Goal: Task Accomplishment & Management: Manage account settings

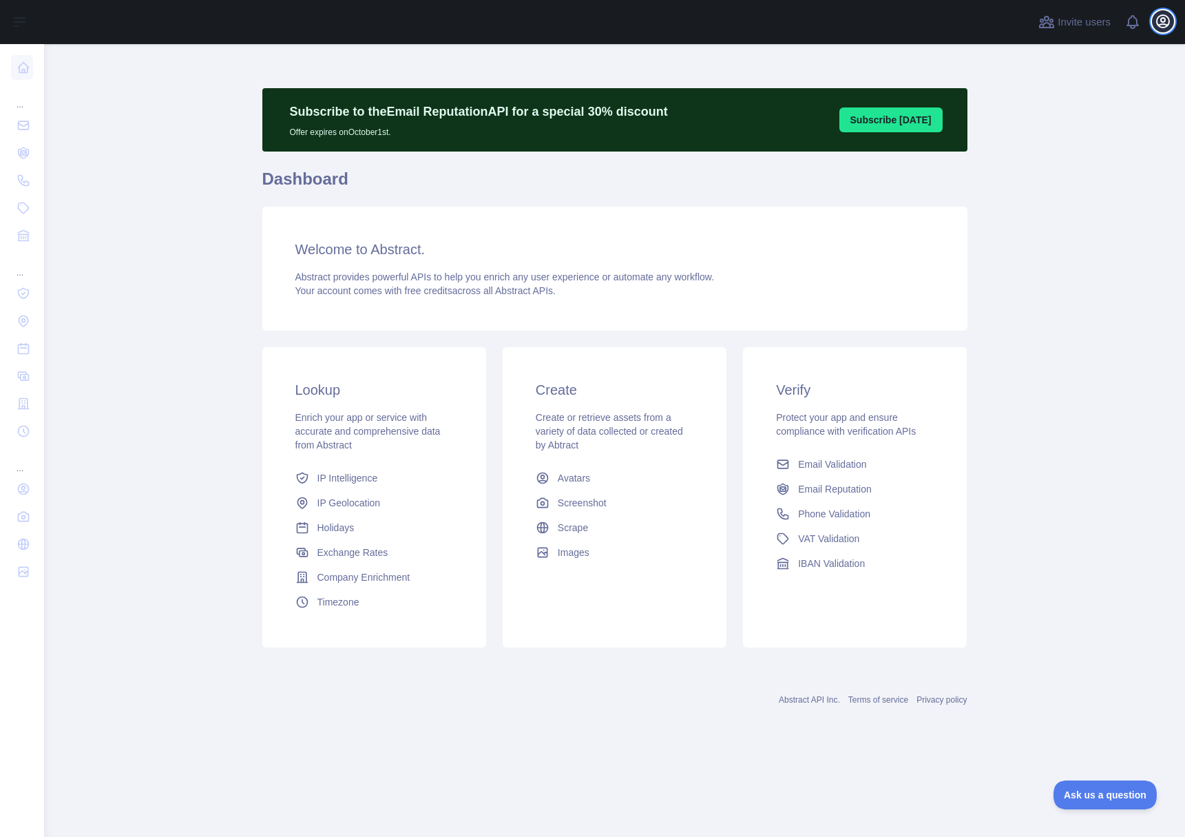
click at [1163, 21] on icon "button" at bounding box center [1163, 21] width 12 height 12
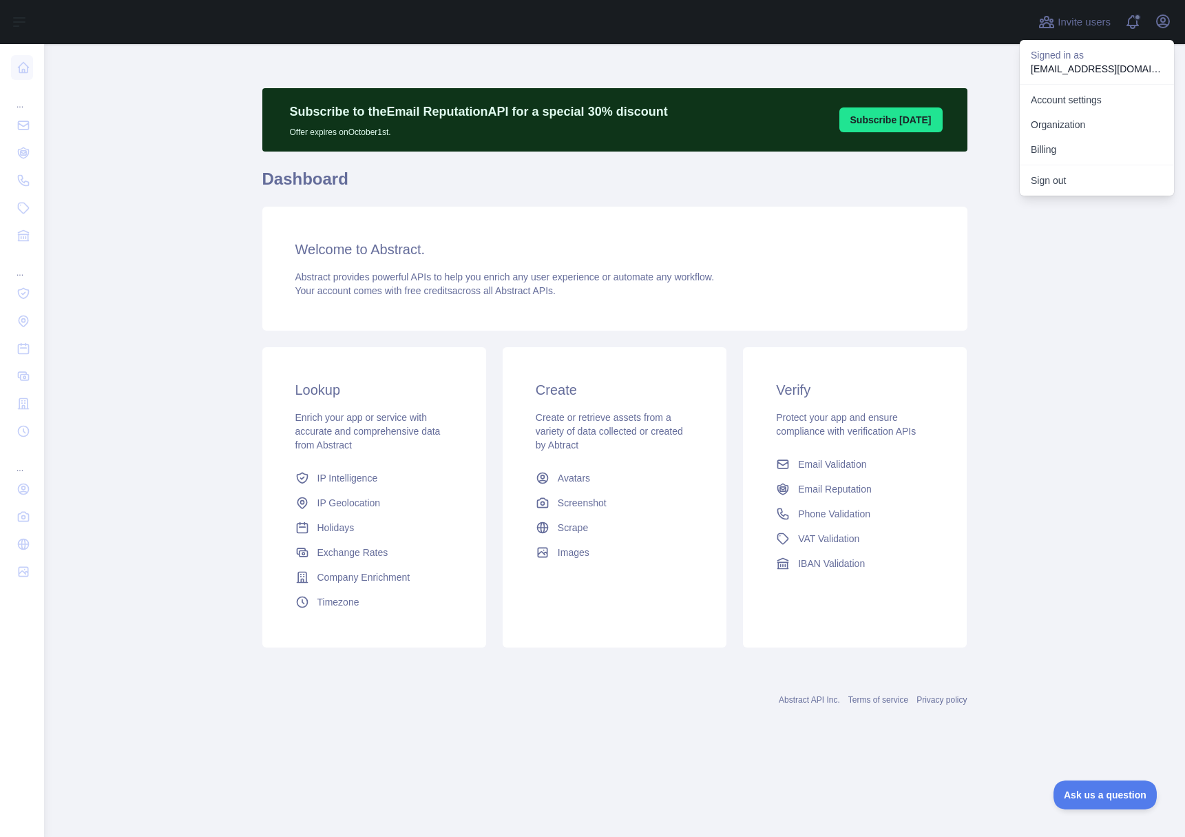
drag, startPoint x: 140, startPoint y: 204, endPoint x: 39, endPoint y: 197, distance: 101.5
click at [138, 204] on main "Subscribe to the Email Reputation API for a special 30 % discount Offer expires…" at bounding box center [614, 440] width 1141 height 793
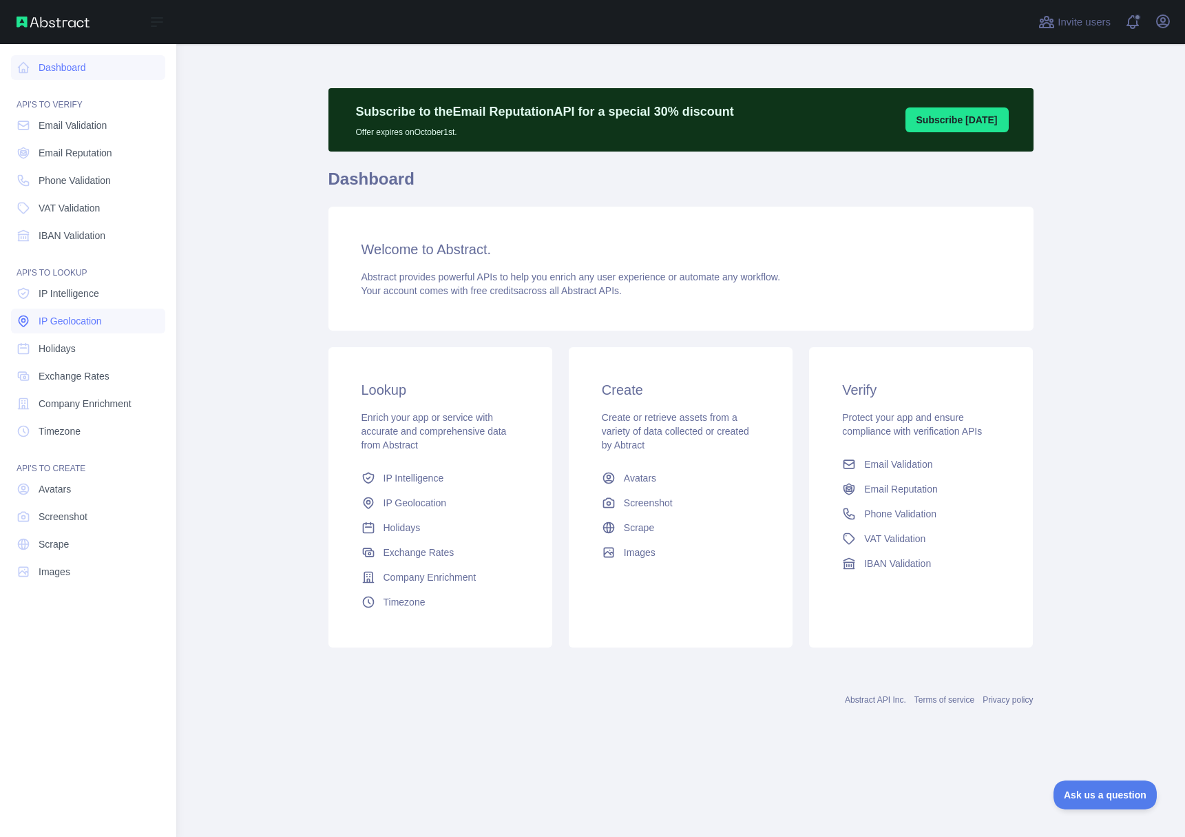
click at [82, 324] on span "IP Geolocation" at bounding box center [70, 321] width 63 height 14
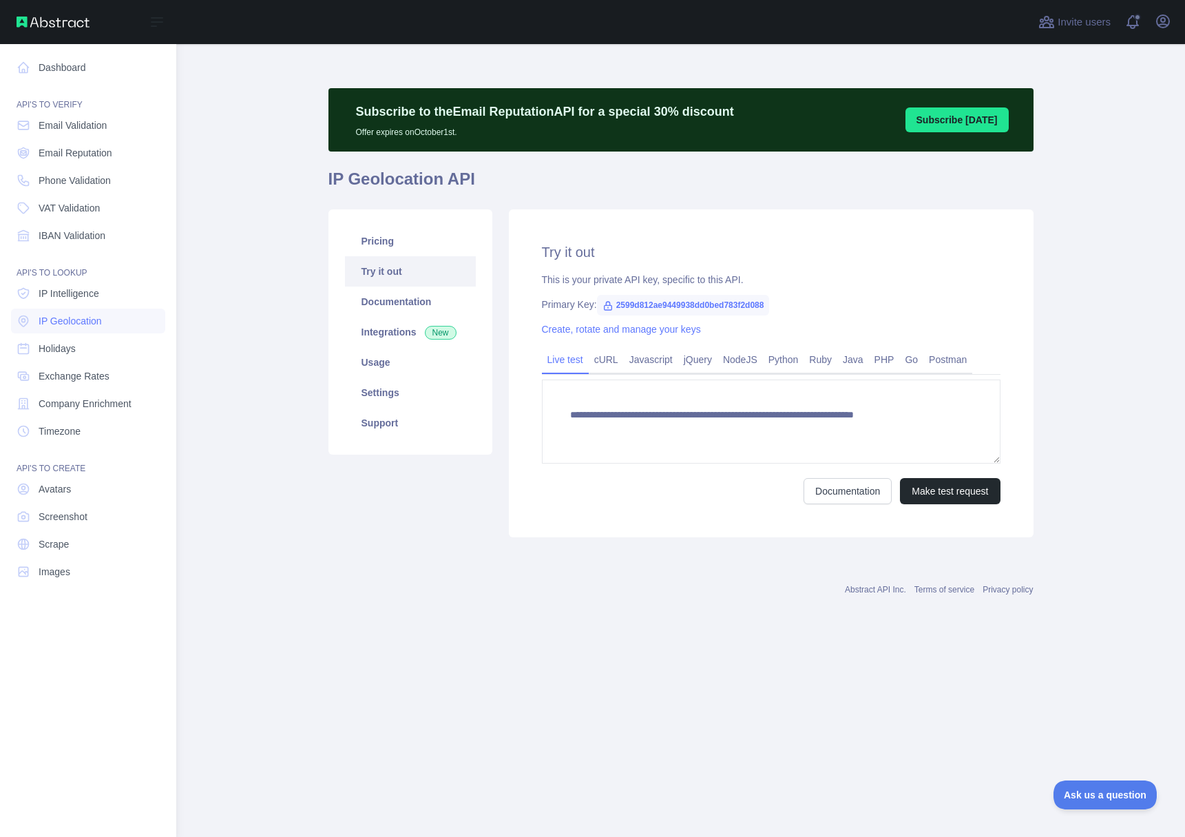
type textarea "**********"
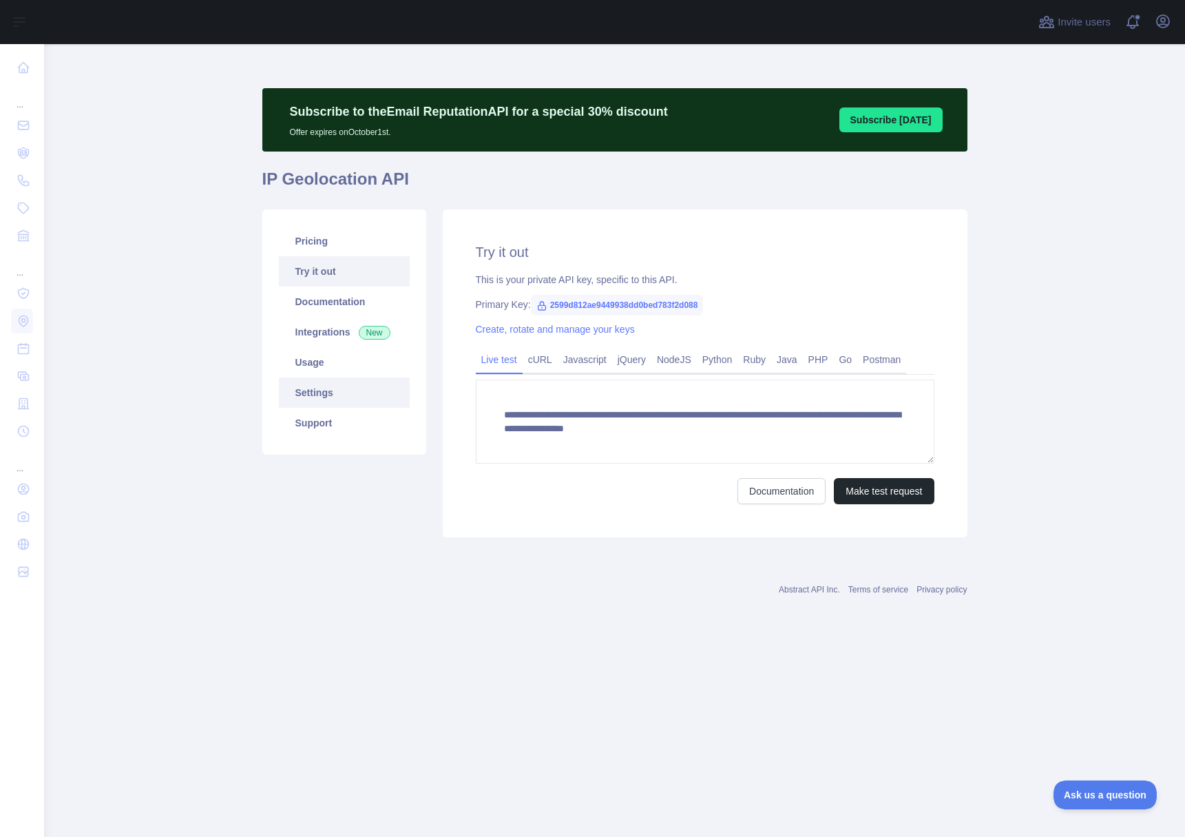
click at [321, 396] on link "Settings" at bounding box center [344, 392] width 131 height 30
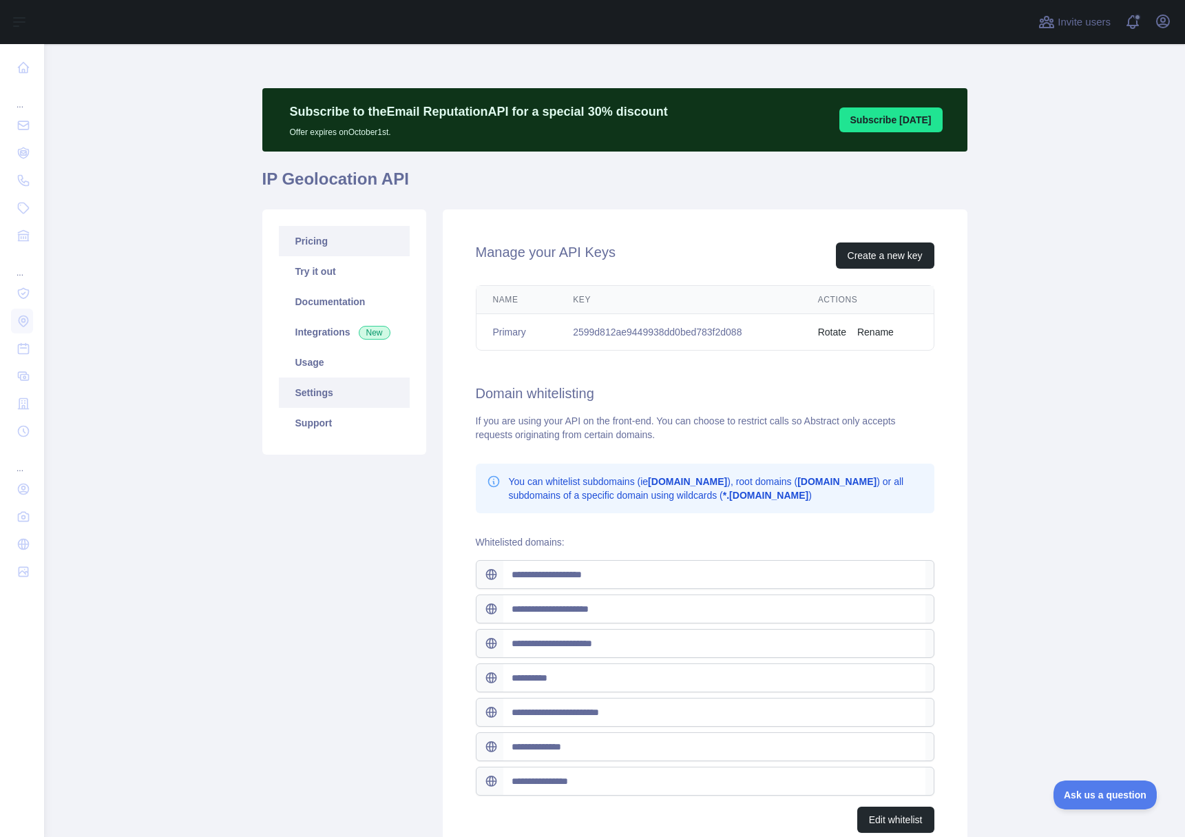
click at [298, 226] on link "Pricing" at bounding box center [344, 241] width 131 height 30
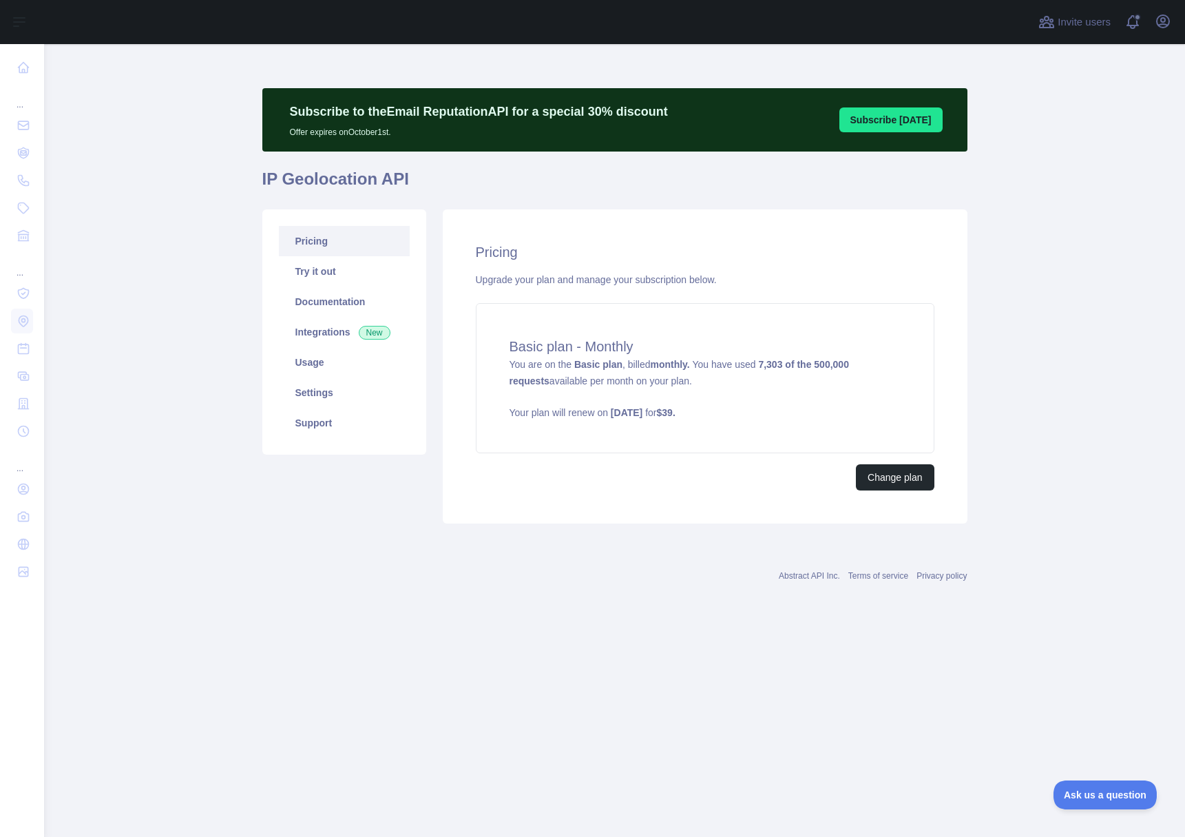
click at [886, 492] on div "Pricing Upgrade your plan and manage your subscription below. Basic plan - Mont…" at bounding box center [705, 366] width 525 height 314
click at [886, 476] on button "Change plan" at bounding box center [895, 477] width 78 height 26
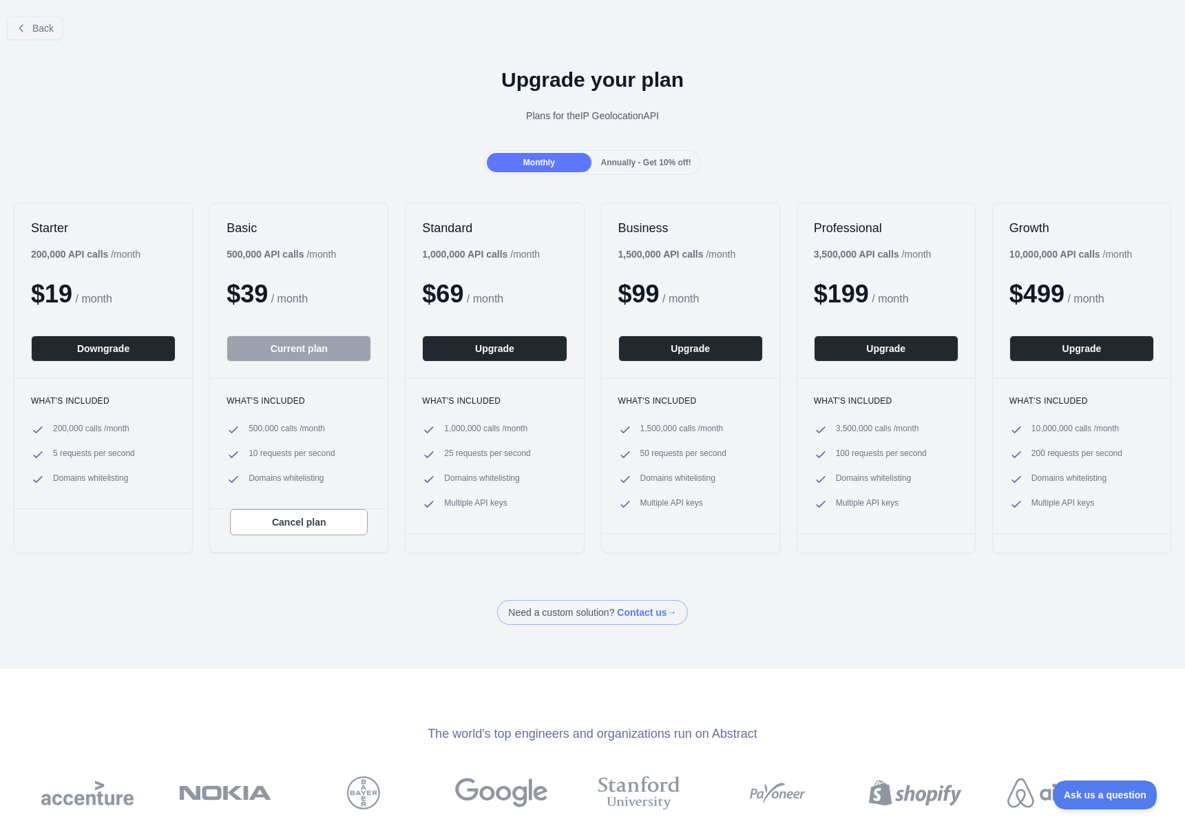
drag, startPoint x: 109, startPoint y: 347, endPoint x: 136, endPoint y: 334, distance: 29.3
click at [109, 347] on button "Downgrade" at bounding box center [103, 348] width 145 height 26
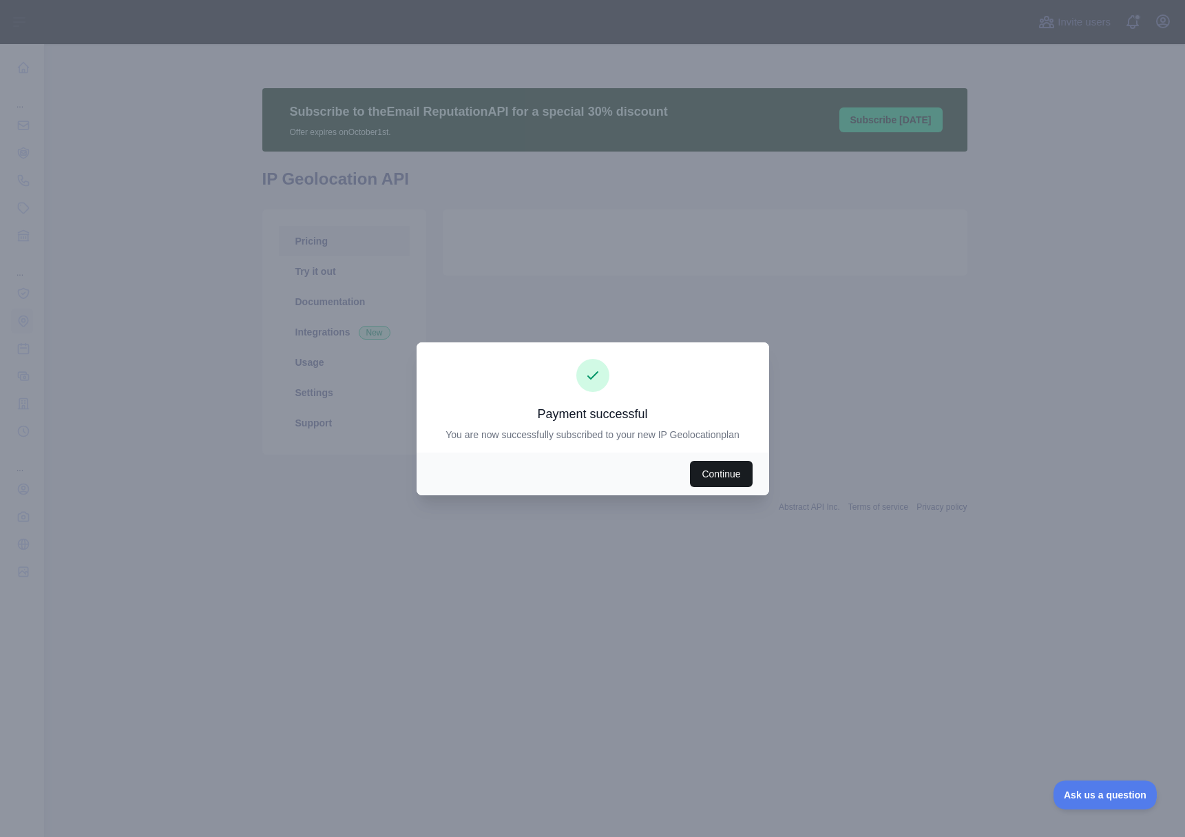
click at [711, 480] on button "Continue" at bounding box center [721, 474] width 62 height 26
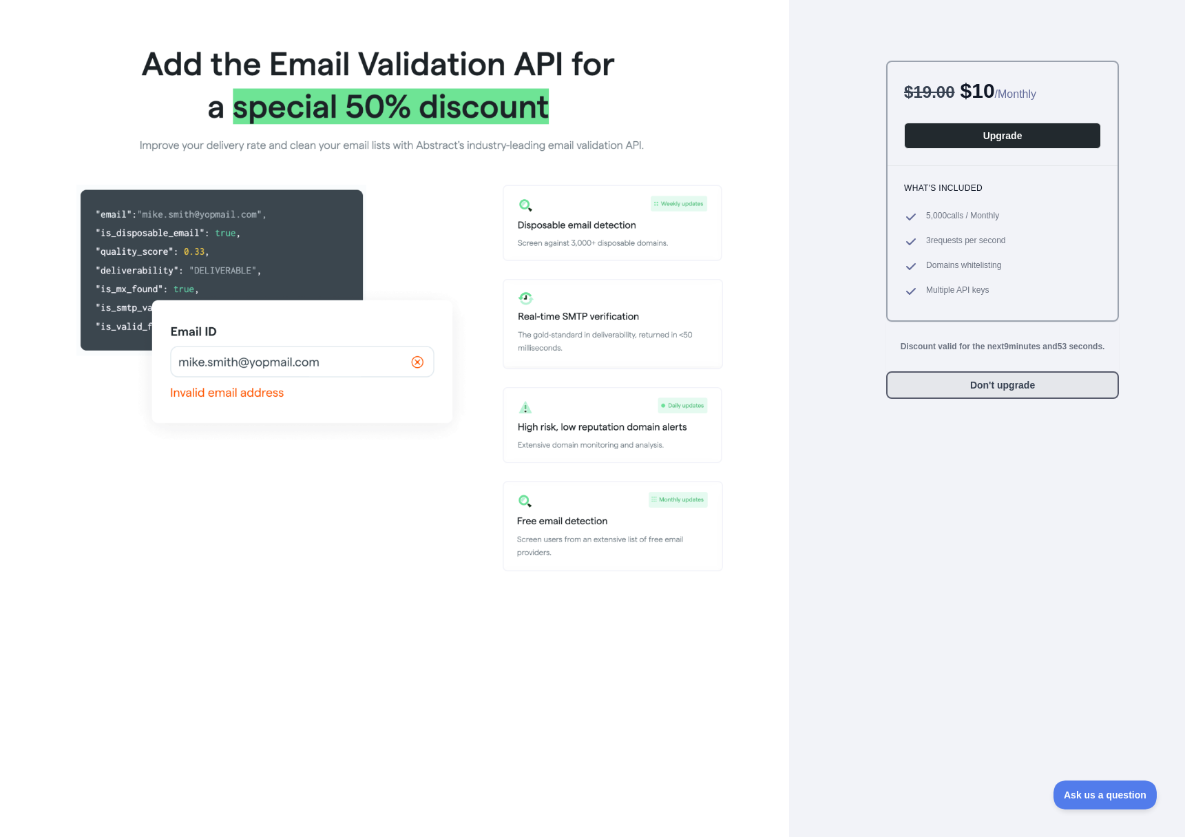
click at [970, 393] on button "Don't upgrade" at bounding box center [1002, 385] width 233 height 28
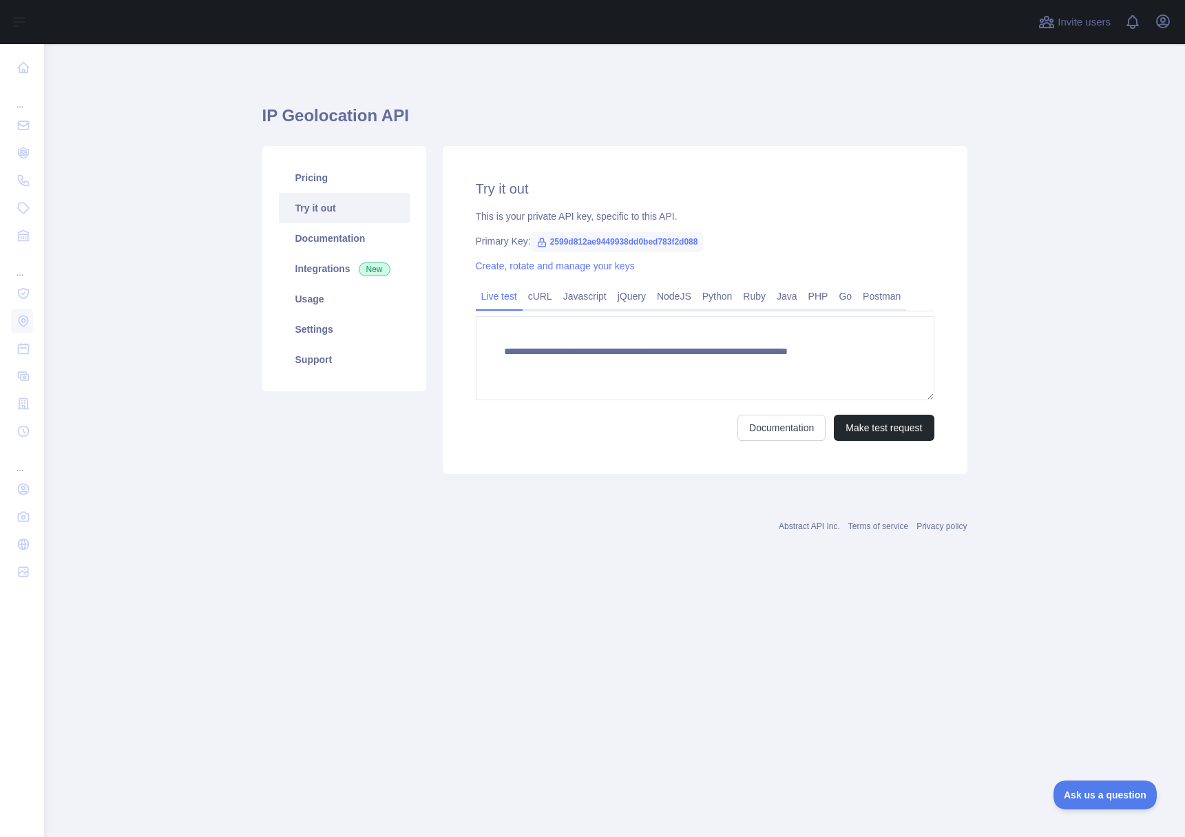
type textarea "**********"
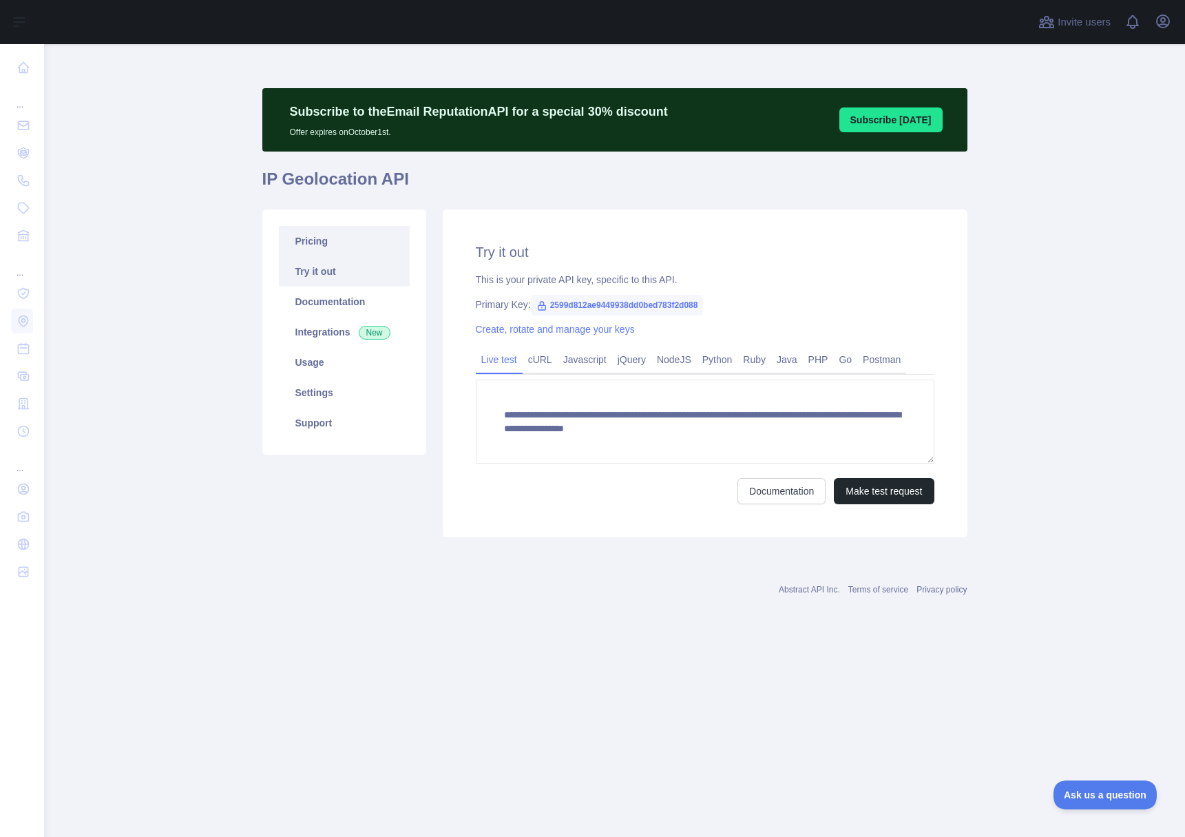
click at [337, 247] on link "Pricing" at bounding box center [344, 241] width 131 height 30
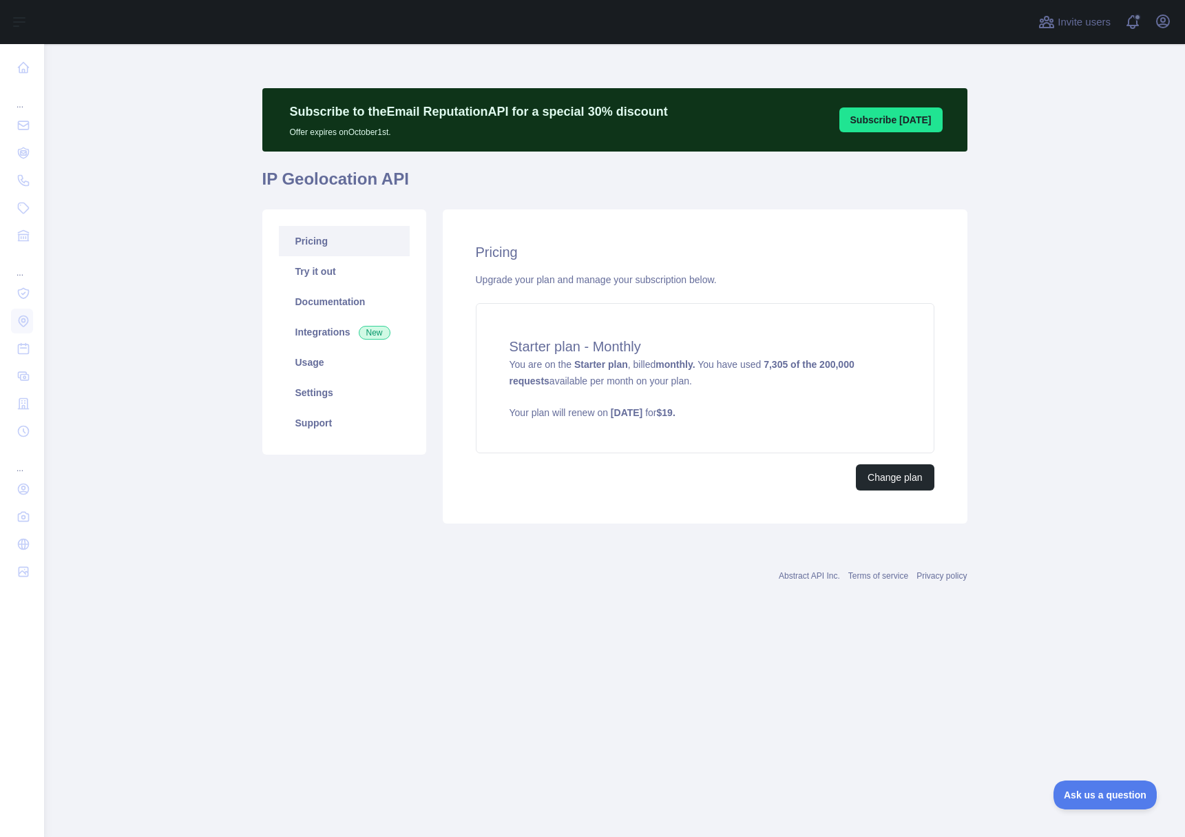
click at [1091, 363] on main "Subscribe to the Email Reputation API for a special 30 % discount Offer expires…" at bounding box center [614, 440] width 1141 height 793
click at [1164, 23] on icon "button" at bounding box center [1163, 21] width 17 height 17
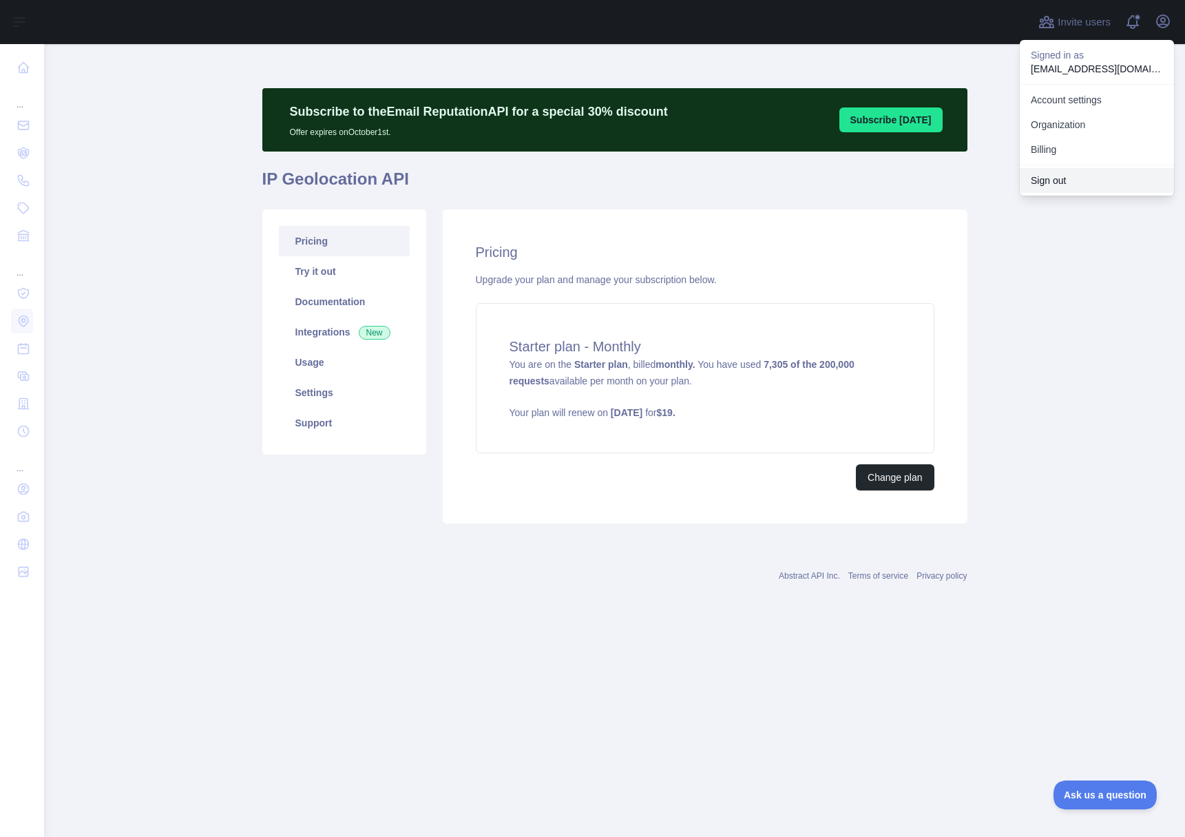
click at [1063, 182] on button "Sign out" at bounding box center [1097, 180] width 154 height 25
